Goal: Task Accomplishment & Management: Manage account settings

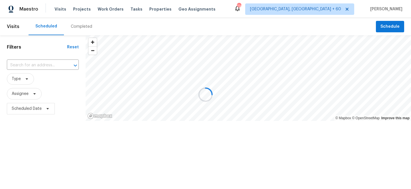
click at [109, 10] on div at bounding box center [205, 94] width 411 height 189
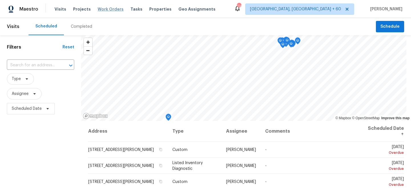
click at [103, 8] on span "Work Orders" at bounding box center [111, 9] width 26 height 6
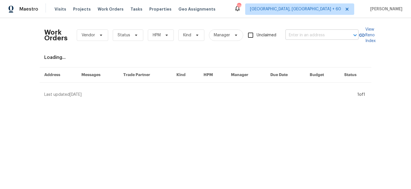
click at [306, 34] on input "text" at bounding box center [313, 35] width 57 height 9
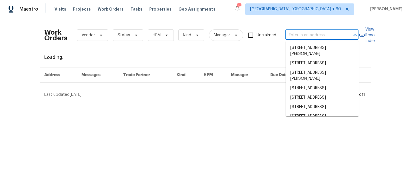
paste input "[STREET_ADDRESS][PERSON_NAME]"
type input "[STREET_ADDRESS][PERSON_NAME]"
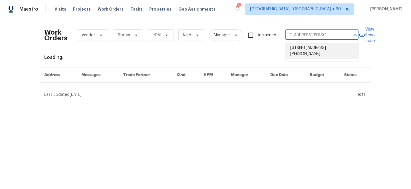
click at [312, 49] on li "[STREET_ADDRESS][PERSON_NAME]" at bounding box center [322, 50] width 73 height 15
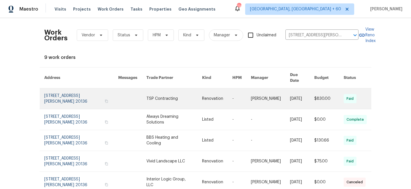
click at [174, 96] on link at bounding box center [173, 98] width 55 height 21
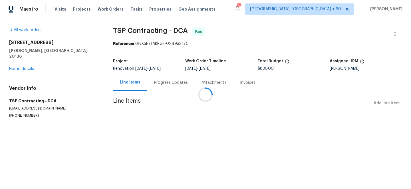
click at [24, 63] on div at bounding box center [205, 94] width 411 height 189
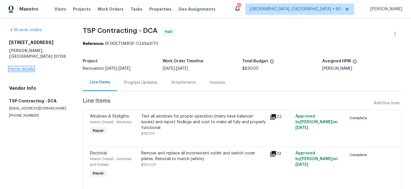
click at [24, 67] on link "Home details" at bounding box center [21, 69] width 25 height 4
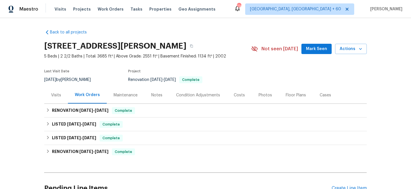
click at [126, 98] on div "Maintenance" at bounding box center [126, 94] width 38 height 17
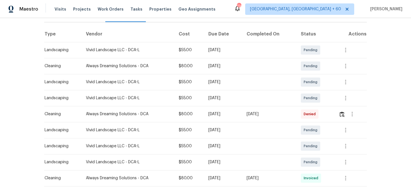
scroll to position [81, 0]
click at [348, 147] on icon "button" at bounding box center [345, 146] width 7 height 7
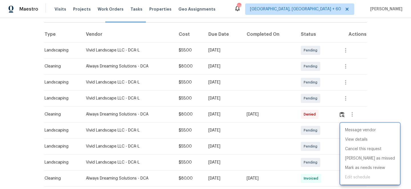
click at [383, 95] on div at bounding box center [205, 94] width 411 height 189
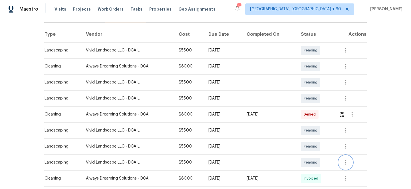
click at [348, 163] on icon "button" at bounding box center [345, 162] width 7 height 7
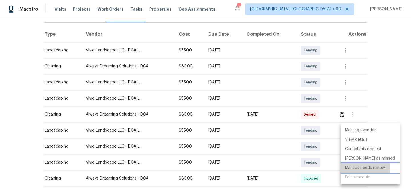
click at [361, 167] on li "Mark as needs review" at bounding box center [369, 167] width 59 height 9
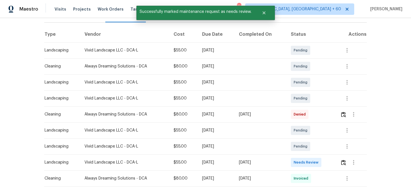
click at [384, 76] on div "Message vendor View details Edit schedule" at bounding box center [205, 94] width 411 height 189
click at [344, 161] on img "button" at bounding box center [343, 162] width 5 height 5
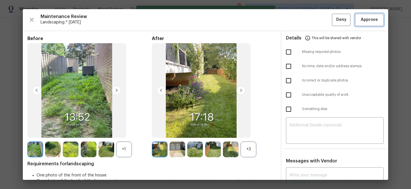
click at [365, 22] on span "Approve" at bounding box center [369, 19] width 17 height 7
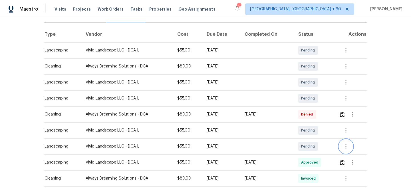
click at [346, 146] on icon "button" at bounding box center [345, 146] width 1 height 5
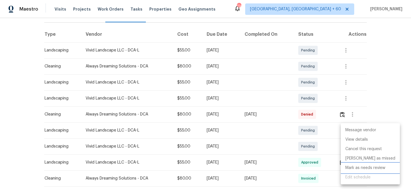
click at [360, 167] on li "Mark as needs review" at bounding box center [370, 167] width 59 height 9
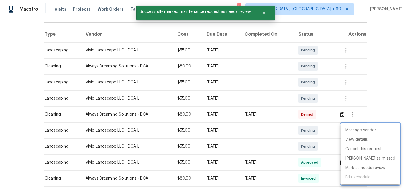
click at [390, 96] on div at bounding box center [205, 94] width 411 height 189
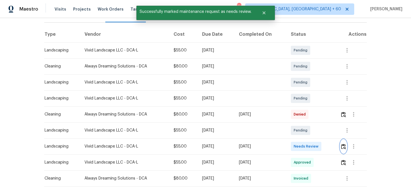
click at [345, 146] on img "button" at bounding box center [343, 146] width 5 height 5
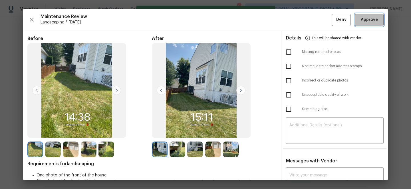
click at [365, 20] on span "Approve" at bounding box center [369, 19] width 17 height 7
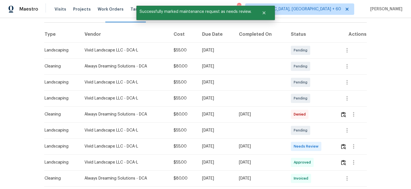
click at [400, 62] on div "Back to all projects [STREET_ADDRESS][PERSON_NAME] 5 Beds | 2 2/2 Baths | Total…" at bounding box center [205, 103] width 411 height 171
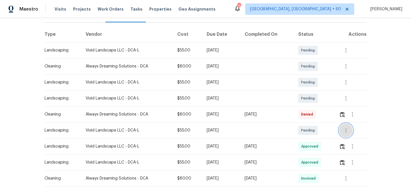
click at [349, 130] on icon "button" at bounding box center [345, 130] width 7 height 7
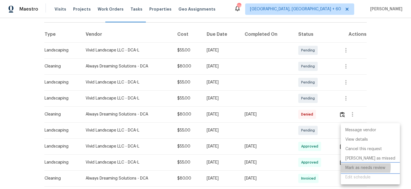
click at [363, 167] on li "Mark as needs review" at bounding box center [370, 167] width 59 height 9
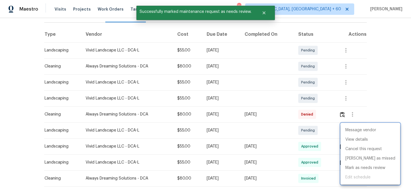
click at [382, 94] on div at bounding box center [205, 94] width 411 height 189
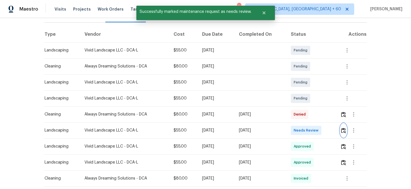
click at [344, 130] on img "button" at bounding box center [343, 130] width 5 height 5
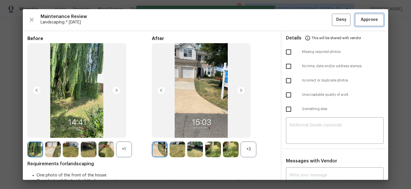
click at [368, 17] on span "Approve" at bounding box center [369, 19] width 17 height 7
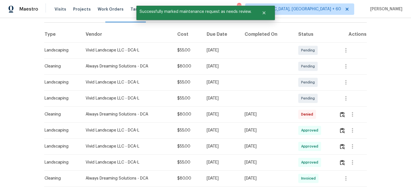
click at [391, 62] on div "Back to all projects [STREET_ADDRESS][PERSON_NAME] 5 Beds | 2 2/2 Baths | Total…" at bounding box center [205, 103] width 411 height 171
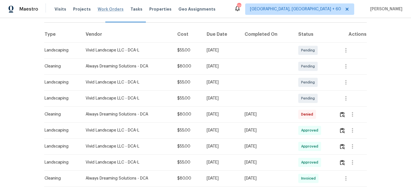
click at [108, 11] on span "Work Orders" at bounding box center [111, 9] width 26 height 6
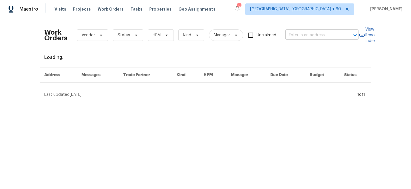
click at [316, 39] on input "text" at bounding box center [313, 35] width 57 height 9
paste input "[STREET_ADDRESS][PERSON_NAME]"
type input "[STREET_ADDRESS][PERSON_NAME]"
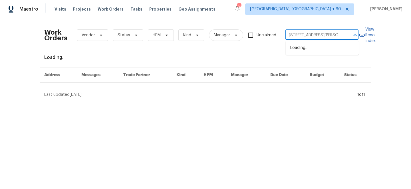
scroll to position [0, 11]
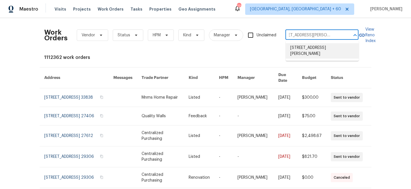
click at [314, 49] on li "[STREET_ADDRESS][PERSON_NAME]" at bounding box center [322, 50] width 73 height 15
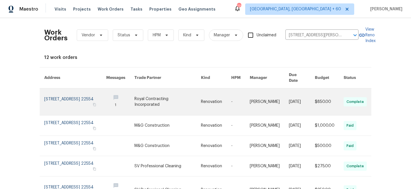
click at [199, 99] on td "Renovation" at bounding box center [211, 101] width 30 height 27
click at [109, 93] on td "1" at bounding box center [116, 101] width 28 height 27
click at [173, 93] on link at bounding box center [167, 101] width 66 height 27
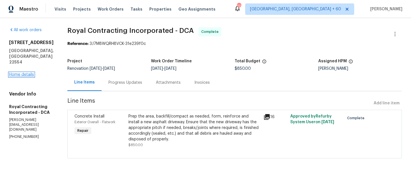
click at [21, 72] on link "Home details" at bounding box center [21, 74] width 25 height 4
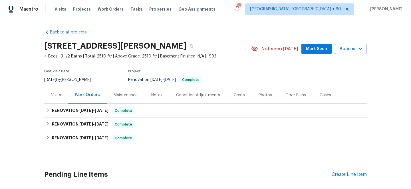
click at [128, 96] on div "Maintenance" at bounding box center [126, 95] width 24 height 6
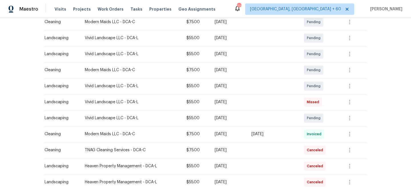
scroll to position [110, 0]
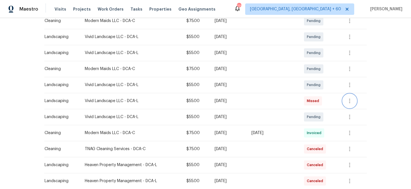
click at [350, 100] on icon "button" at bounding box center [349, 100] width 1 height 5
click at [376, 75] on div at bounding box center [205, 94] width 411 height 189
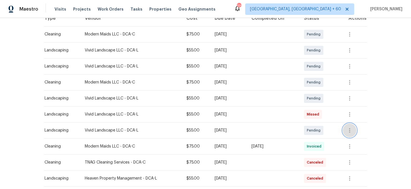
click at [353, 129] on icon "button" at bounding box center [349, 130] width 7 height 7
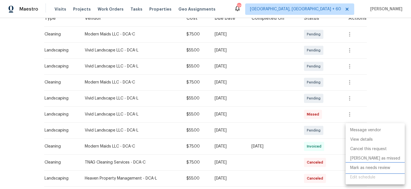
click at [364, 167] on li "Mark as needs review" at bounding box center [375, 167] width 59 height 9
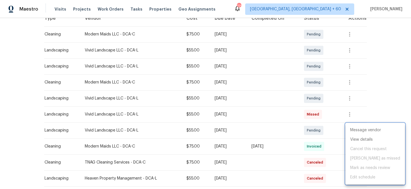
click at [393, 74] on div at bounding box center [205, 94] width 411 height 189
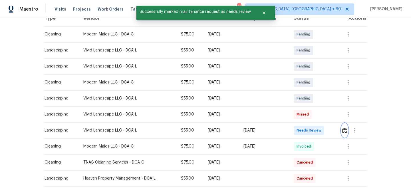
click at [345, 130] on img "button" at bounding box center [344, 130] width 5 height 5
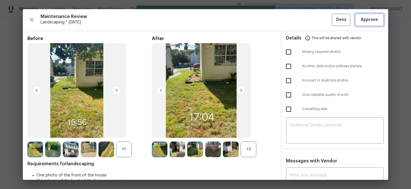
click at [366, 19] on span "Approve" at bounding box center [369, 19] width 17 height 7
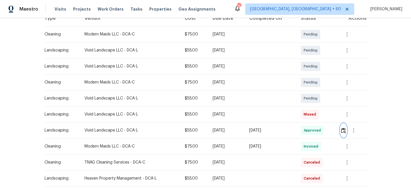
scroll to position [0, 0]
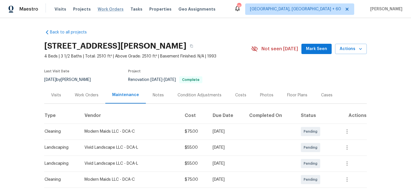
click at [117, 9] on span "Work Orders" at bounding box center [111, 9] width 26 height 6
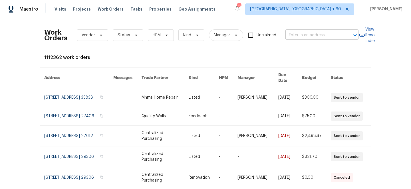
click at [311, 33] on input "text" at bounding box center [313, 35] width 57 height 9
paste input "[STREET_ADDRESS]"
type input "[STREET_ADDRESS]"
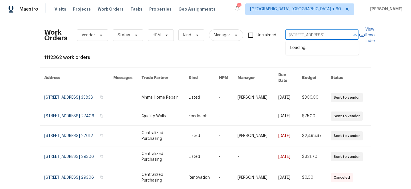
scroll to position [0, 24]
click at [318, 51] on li "[STREET_ADDRESS]" at bounding box center [322, 47] width 73 height 9
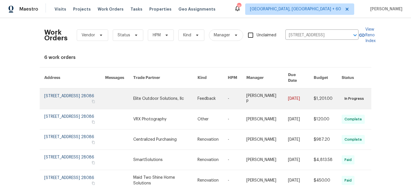
click at [206, 103] on link at bounding box center [212, 98] width 30 height 21
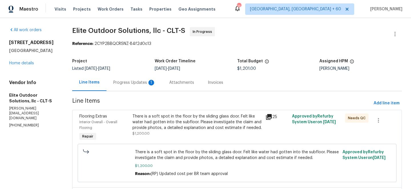
click at [21, 63] on div "[STREET_ADDRESS] Home details" at bounding box center [33, 53] width 49 height 26
click at [22, 66] on div "[STREET_ADDRESS] Home details" at bounding box center [33, 53] width 49 height 26
click at [20, 65] on link "Home details" at bounding box center [21, 63] width 25 height 4
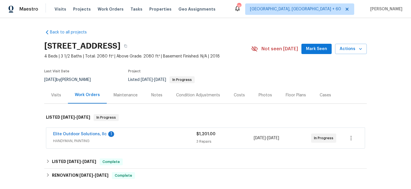
click at [128, 91] on div "Maintenance" at bounding box center [126, 94] width 38 height 17
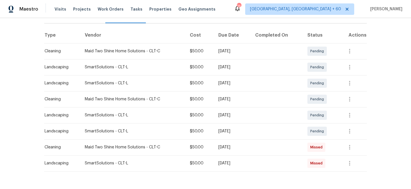
scroll to position [91, 0]
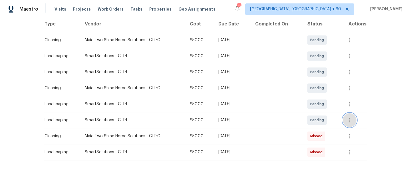
click at [353, 120] on icon "button" at bounding box center [349, 119] width 7 height 7
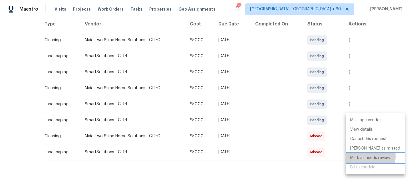
click at [363, 156] on li "Mark as needs review" at bounding box center [375, 157] width 59 height 9
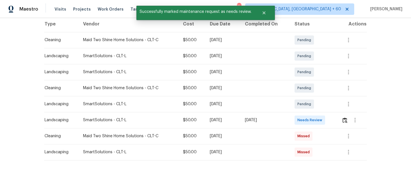
click at [380, 78] on div "Message vendor View details Edit schedule" at bounding box center [205, 94] width 411 height 189
click at [347, 118] on img "button" at bounding box center [344, 119] width 5 height 5
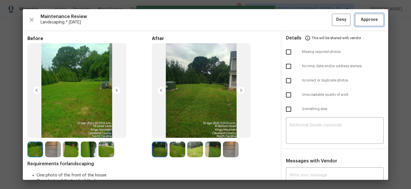
click at [371, 17] on span "Approve" at bounding box center [369, 19] width 17 height 7
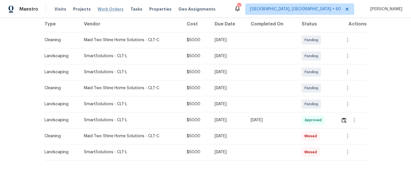
click at [103, 7] on span "Work Orders" at bounding box center [111, 9] width 26 height 6
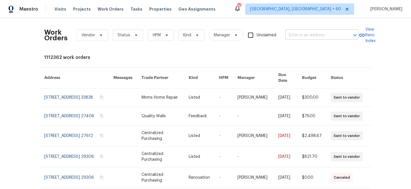
click at [311, 35] on input "text" at bounding box center [313, 35] width 57 height 9
paste input "1544 [GEOGRAPHIC_DATA], [GEOGRAPHIC_DATA]"
type input "1544 [GEOGRAPHIC_DATA], [GEOGRAPHIC_DATA]"
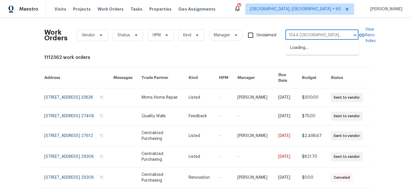
scroll to position [0, 16]
click at [314, 50] on li "1544 [GEOGRAPHIC_DATA], [GEOGRAPHIC_DATA]" at bounding box center [322, 50] width 73 height 15
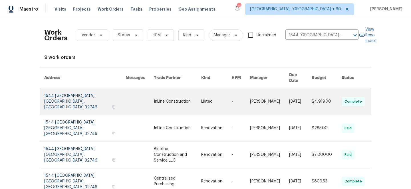
click at [198, 98] on td "Listed" at bounding box center [212, 101] width 30 height 27
click at [127, 94] on link at bounding box center [140, 101] width 28 height 27
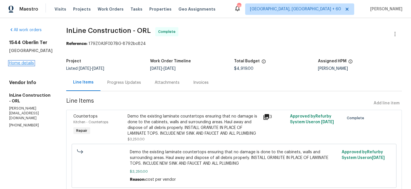
click at [19, 63] on link "Home details" at bounding box center [21, 63] width 25 height 4
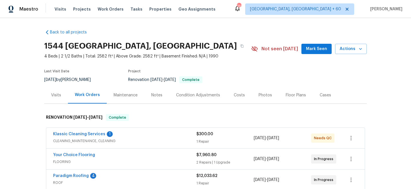
click at [133, 93] on div "Maintenance" at bounding box center [126, 95] width 24 height 6
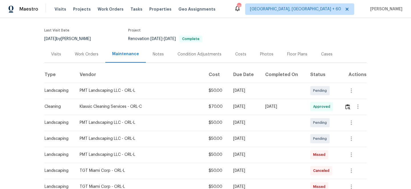
scroll to position [58, 0]
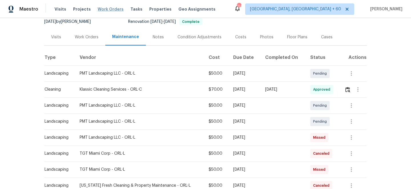
click at [101, 8] on span "Work Orders" at bounding box center [111, 9] width 26 height 6
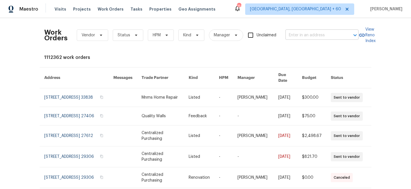
click at [322, 33] on input "text" at bounding box center [313, 35] width 57 height 9
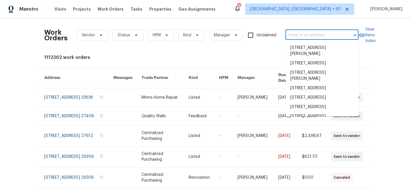
paste input "[STREET_ADDRESS]"
type input "[STREET_ADDRESS]"
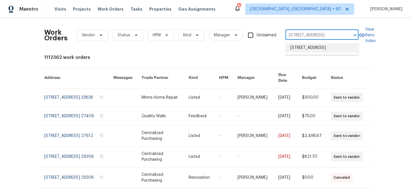
click at [324, 51] on li "[STREET_ADDRESS]" at bounding box center [322, 47] width 73 height 9
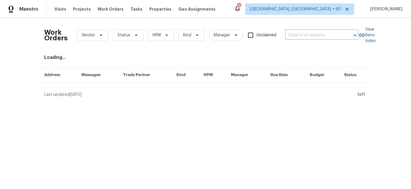
type input "[STREET_ADDRESS]"
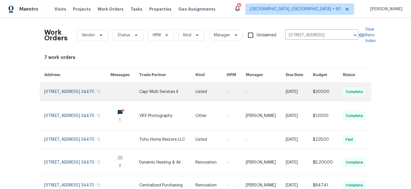
click at [171, 86] on link at bounding box center [167, 91] width 56 height 18
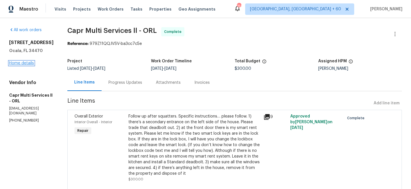
click at [17, 65] on link "Home details" at bounding box center [21, 63] width 25 height 4
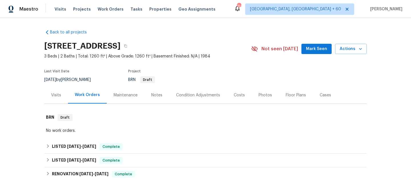
click at [129, 93] on div "Maintenance" at bounding box center [126, 95] width 24 height 6
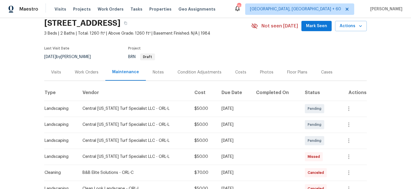
scroll to position [35, 0]
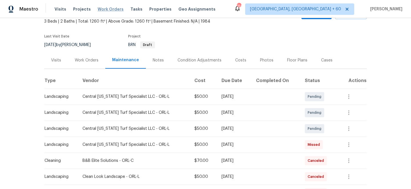
click at [108, 11] on span "Work Orders" at bounding box center [111, 9] width 26 height 6
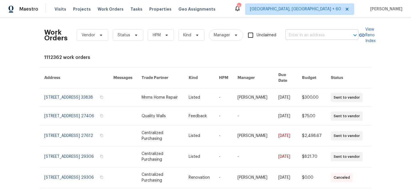
click at [333, 35] on input "text" at bounding box center [313, 35] width 57 height 9
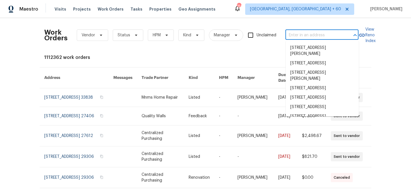
paste input "[STREET_ADDRESS]"
type input "[STREET_ADDRESS]"
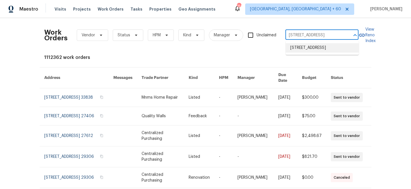
click at [312, 49] on li "[STREET_ADDRESS]" at bounding box center [322, 47] width 73 height 9
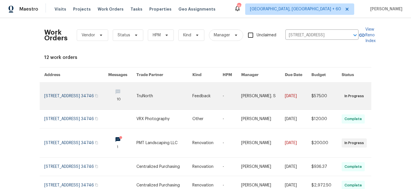
click at [181, 98] on link at bounding box center [164, 95] width 56 height 27
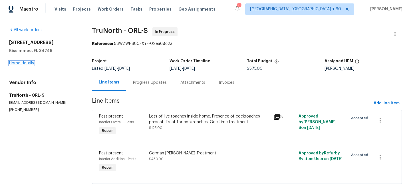
click at [18, 63] on link "Home details" at bounding box center [21, 63] width 25 height 4
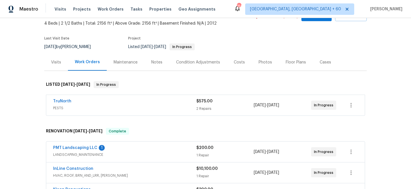
scroll to position [43, 0]
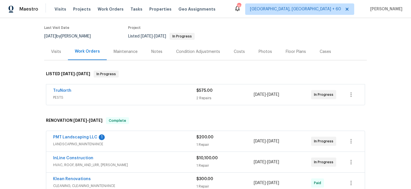
click at [191, 144] on span "LANDSCAPING_MAINTENANCE" at bounding box center [124, 144] width 143 height 6
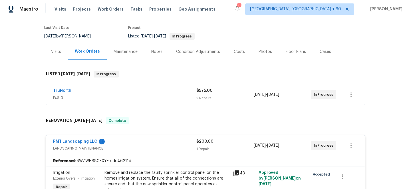
scroll to position [86, 0]
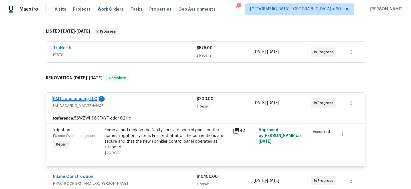
click at [84, 98] on link "PMT Landscaping LLC" at bounding box center [75, 99] width 44 height 4
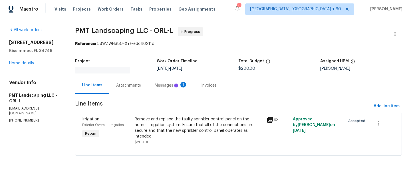
click at [148, 86] on div "Attachments" at bounding box center [128, 85] width 39 height 17
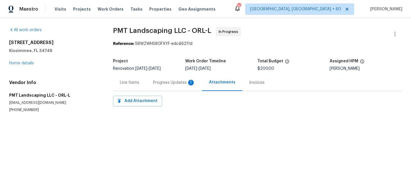
click at [167, 84] on div "Progress Updates 1" at bounding box center [174, 83] width 42 height 6
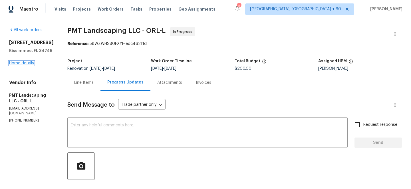
click at [18, 62] on link "Home details" at bounding box center [21, 63] width 25 height 4
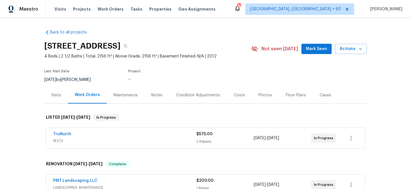
click at [125, 94] on div "Maintenance" at bounding box center [126, 95] width 24 height 6
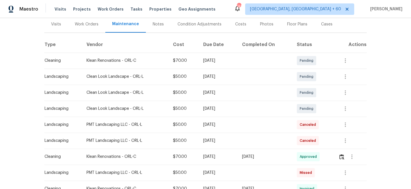
scroll to position [79, 0]
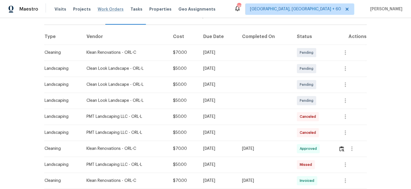
click at [109, 10] on span "Work Orders" at bounding box center [111, 9] width 26 height 6
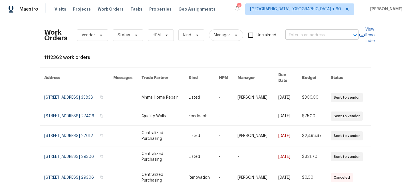
click at [310, 32] on input "text" at bounding box center [313, 35] width 57 height 9
paste input "[STREET_ADDRESS][PERSON_NAME][US_STATE]"
type input "[STREET_ADDRESS][PERSON_NAME][US_STATE]"
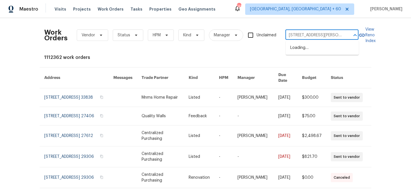
scroll to position [0, 27]
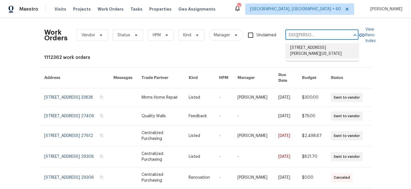
click at [309, 49] on li "[STREET_ADDRESS][PERSON_NAME][US_STATE]" at bounding box center [322, 50] width 73 height 15
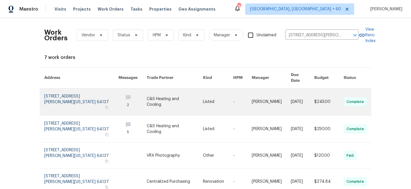
click at [220, 94] on link at bounding box center [218, 101] width 30 height 27
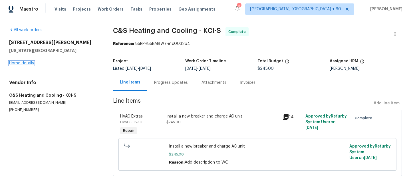
click at [29, 63] on link "Home details" at bounding box center [21, 63] width 25 height 4
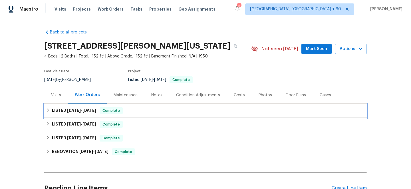
click at [105, 107] on div "LISTED [DATE] - [DATE] Complete" at bounding box center [205, 111] width 322 height 14
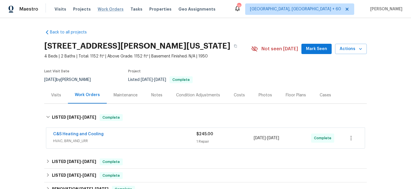
click at [106, 9] on span "Work Orders" at bounding box center [111, 9] width 26 height 6
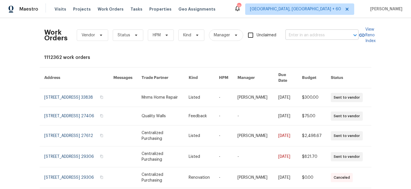
click at [338, 35] on input "text" at bounding box center [313, 35] width 57 height 9
paste input "[STREET_ADDRESS]"
type input "[STREET_ADDRESS]"
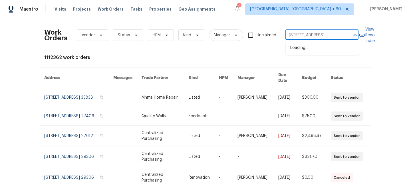
scroll to position [0, 35]
click at [327, 51] on li "[STREET_ADDRESS]" at bounding box center [322, 47] width 73 height 9
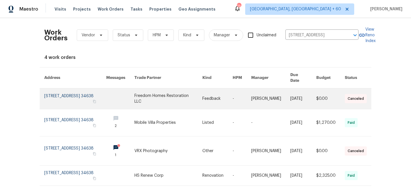
click at [222, 98] on link at bounding box center [217, 98] width 30 height 21
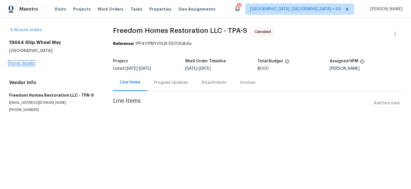
click at [28, 62] on link "Home details" at bounding box center [21, 63] width 25 height 4
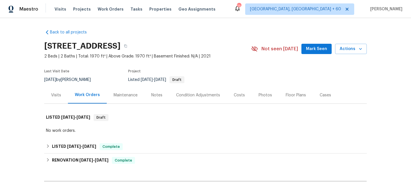
click at [132, 95] on div "Maintenance" at bounding box center [126, 95] width 24 height 6
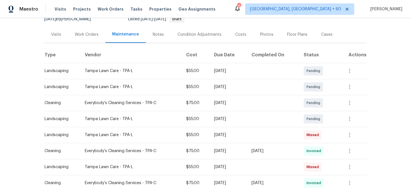
scroll to position [64, 0]
